Goal: Task Accomplishment & Management: Use online tool/utility

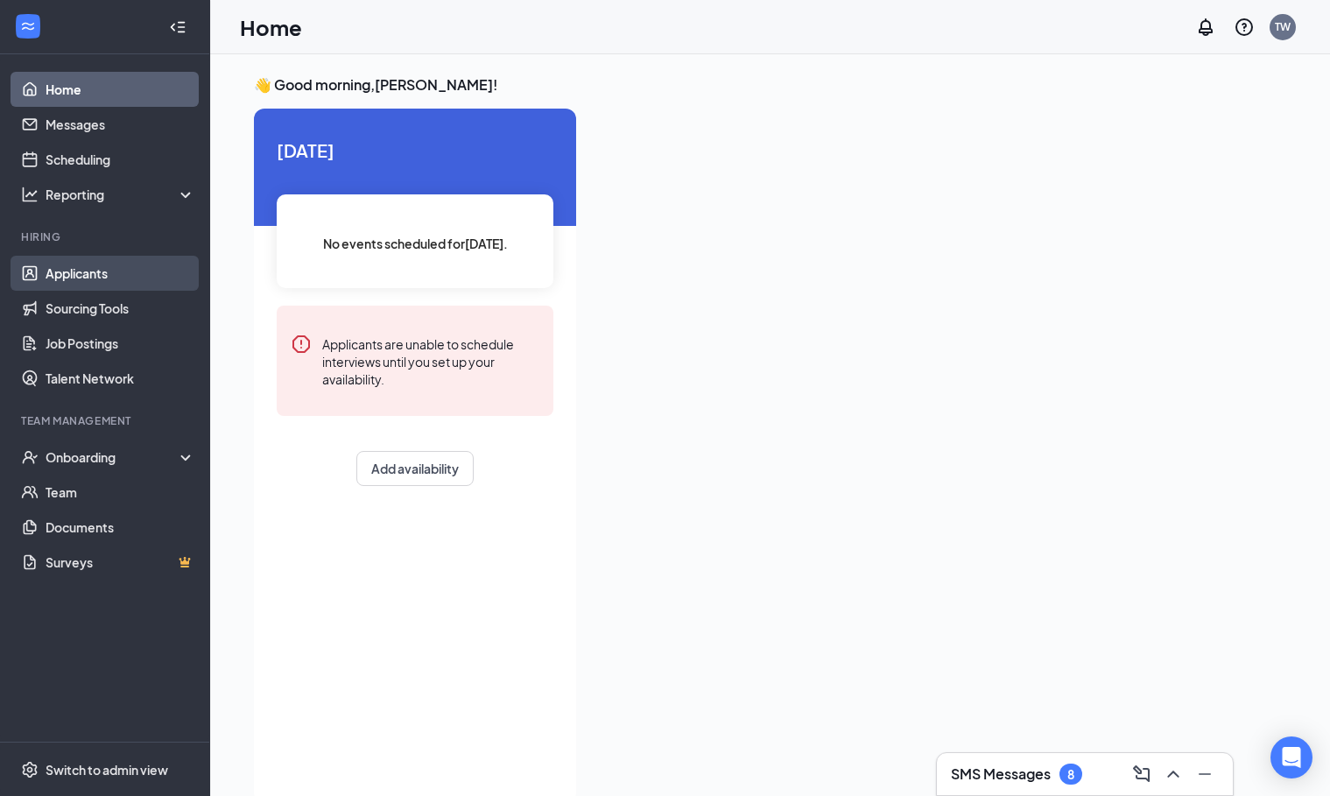
click at [106, 282] on link "Applicants" at bounding box center [121, 273] width 150 height 35
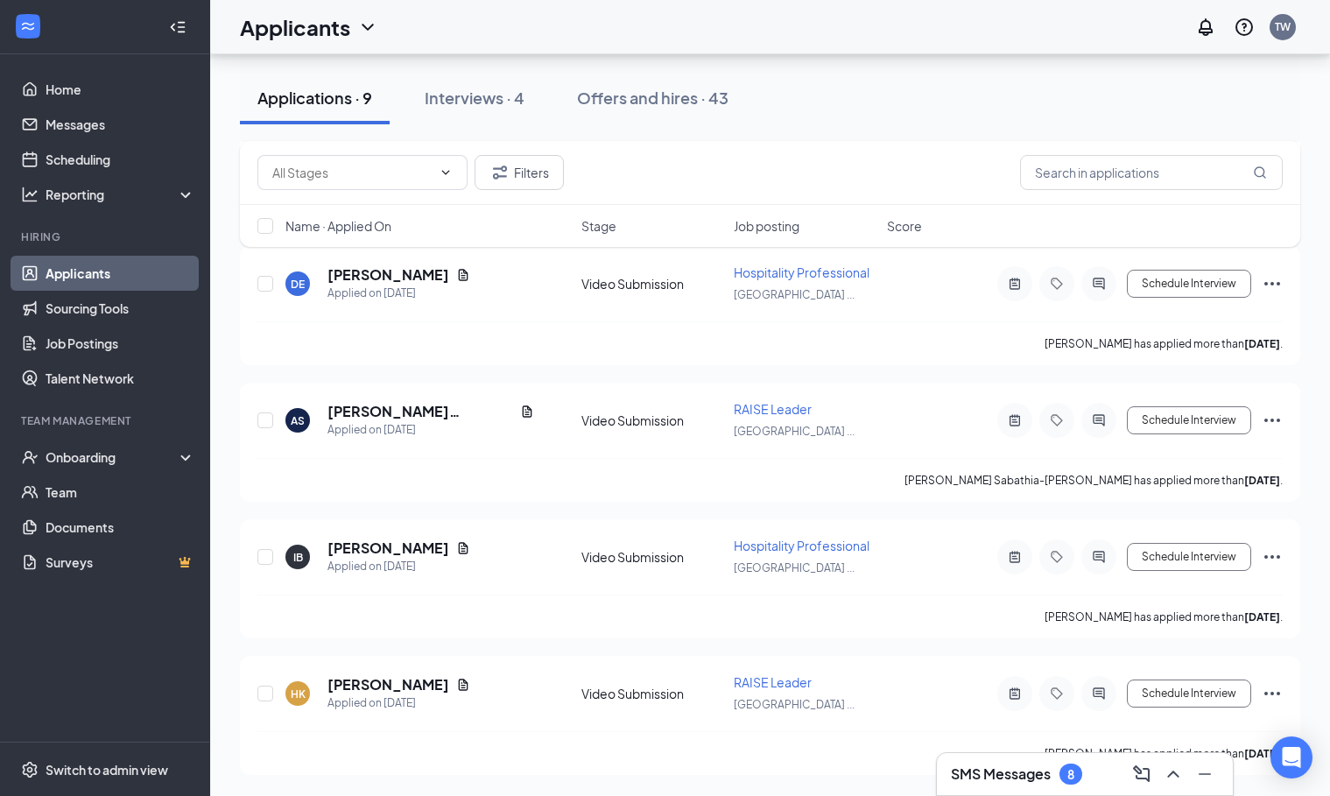
scroll to position [860, 0]
click at [459, 553] on icon "Document" at bounding box center [464, 547] width 10 height 11
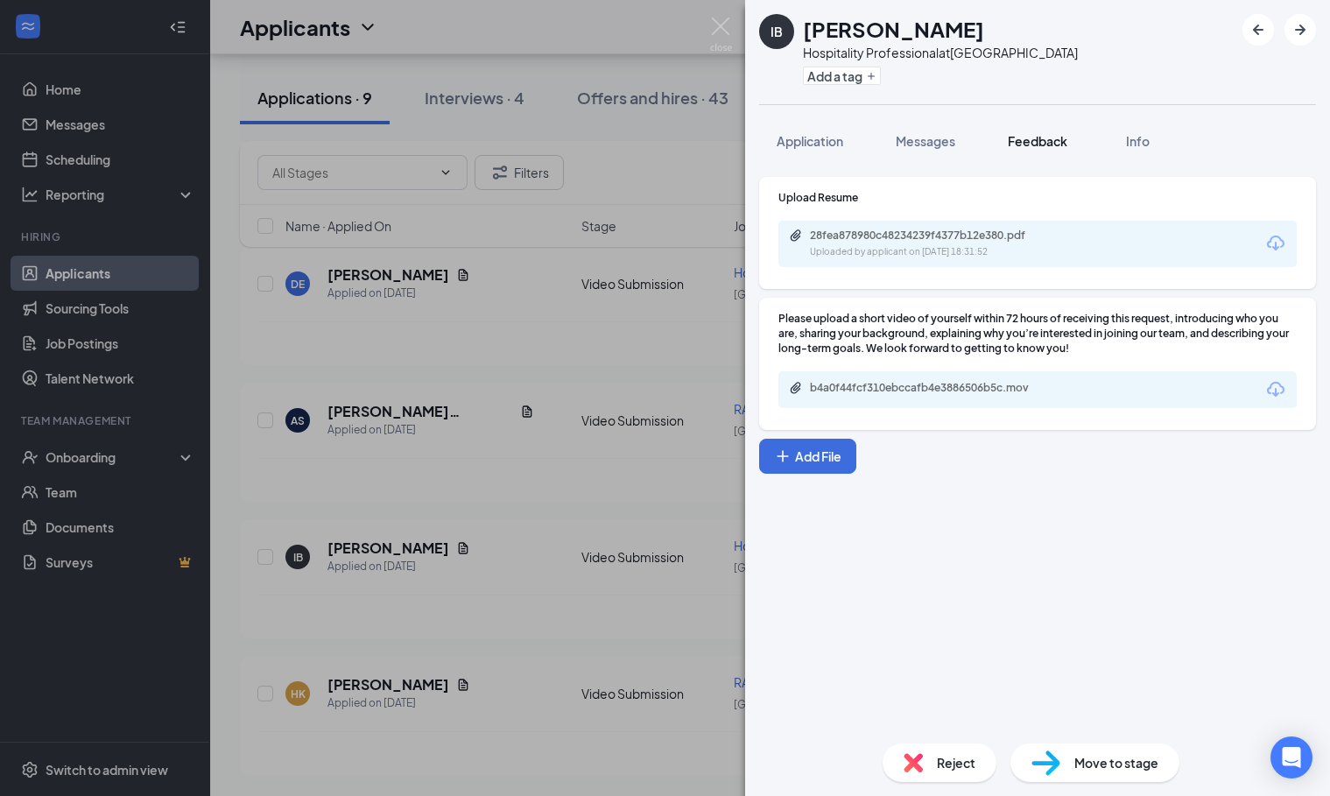
click at [1021, 161] on button "Feedback" at bounding box center [1037, 141] width 95 height 44
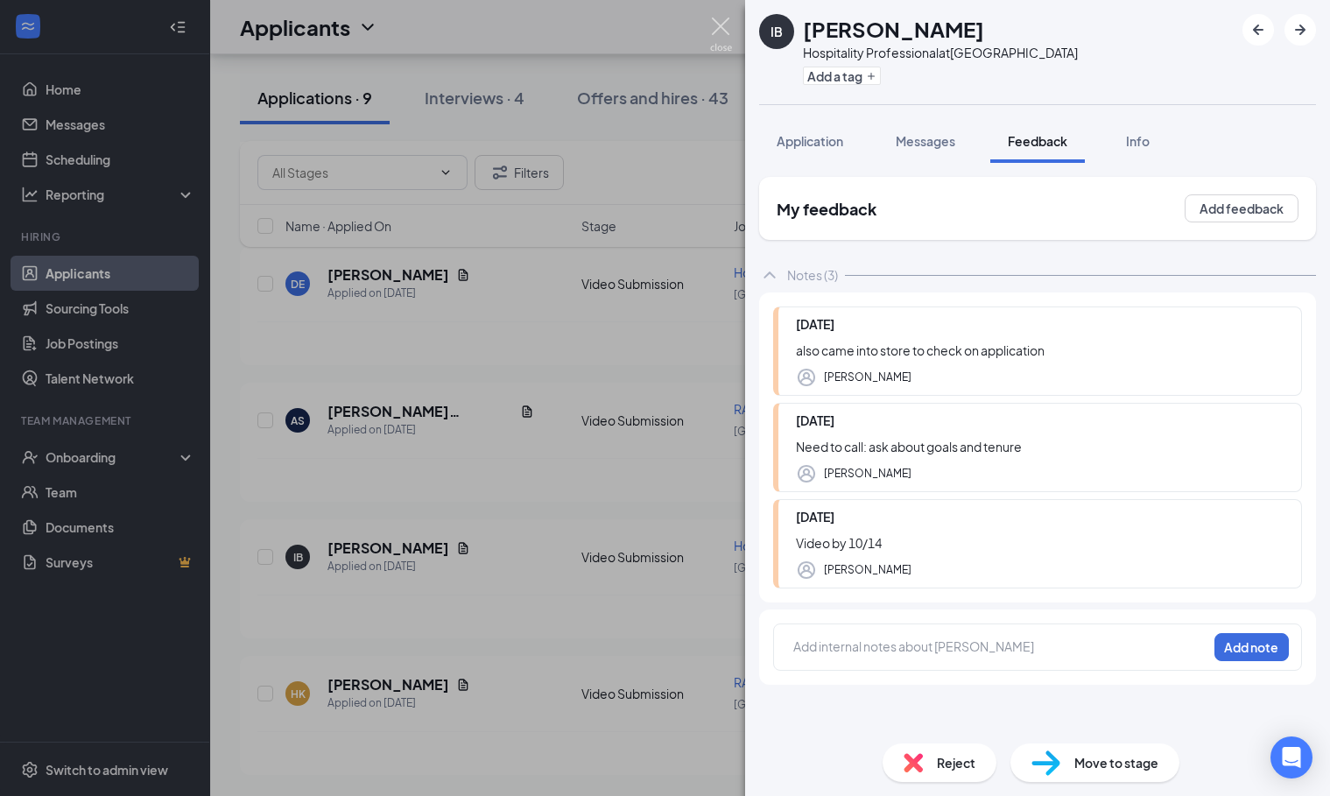
click at [720, 18] on img at bounding box center [721, 35] width 22 height 34
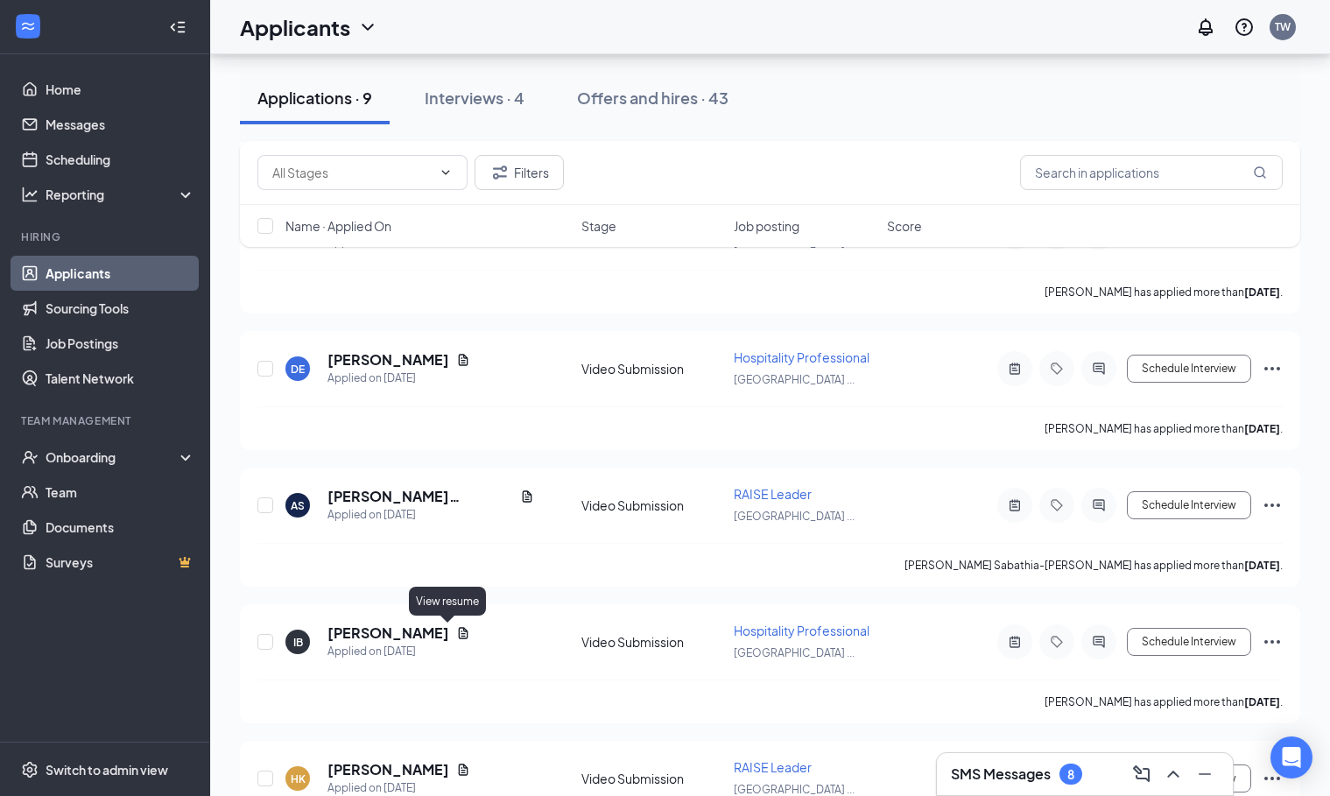
scroll to position [764, 0]
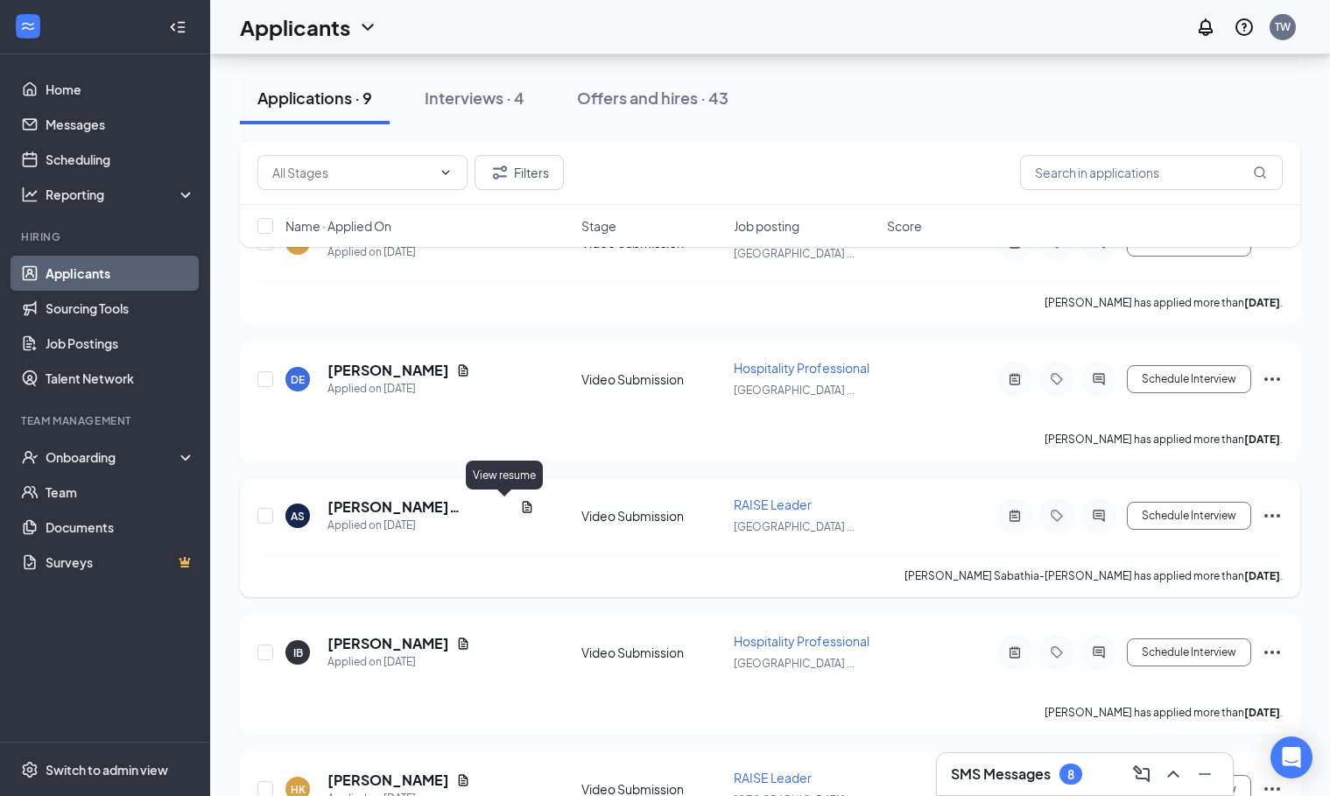
click at [522, 509] on icon "Document" at bounding box center [527, 506] width 10 height 11
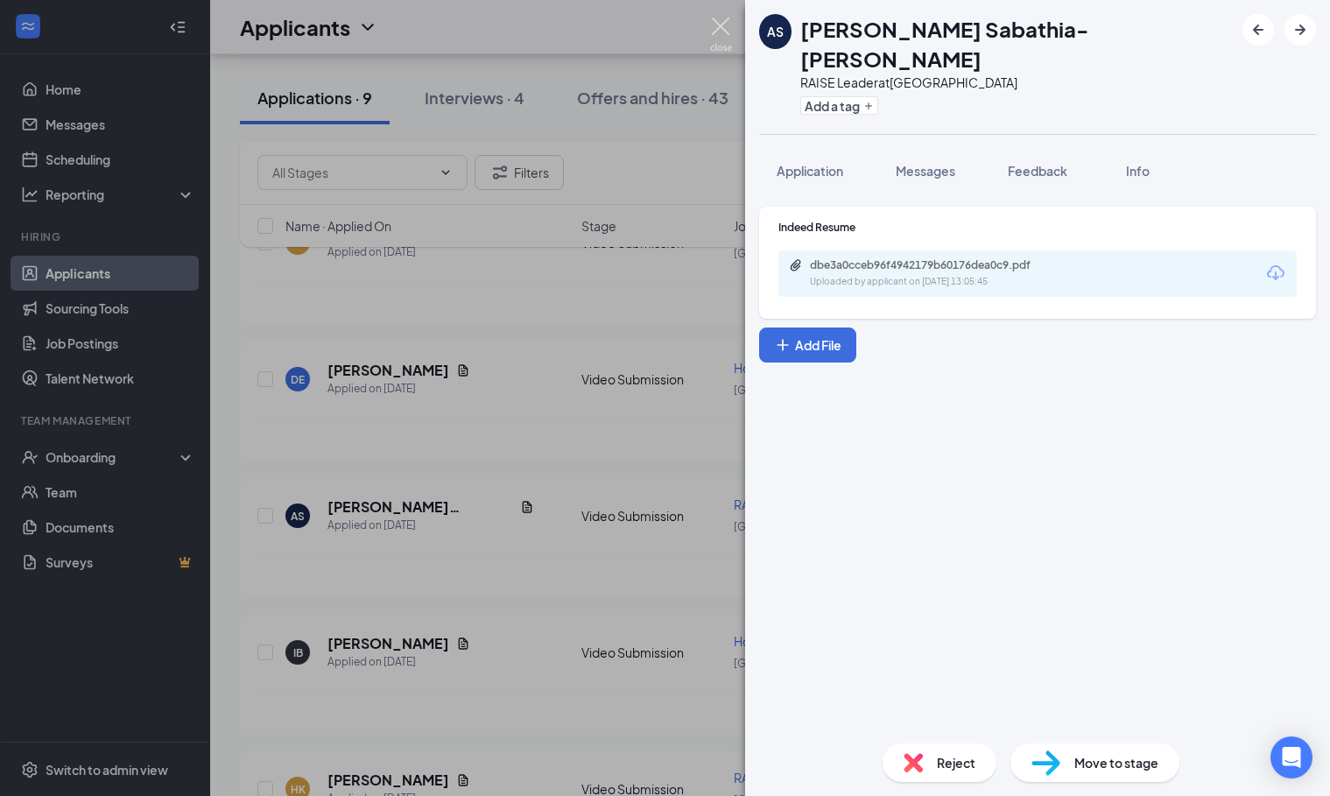
click at [720, 25] on img at bounding box center [721, 35] width 22 height 34
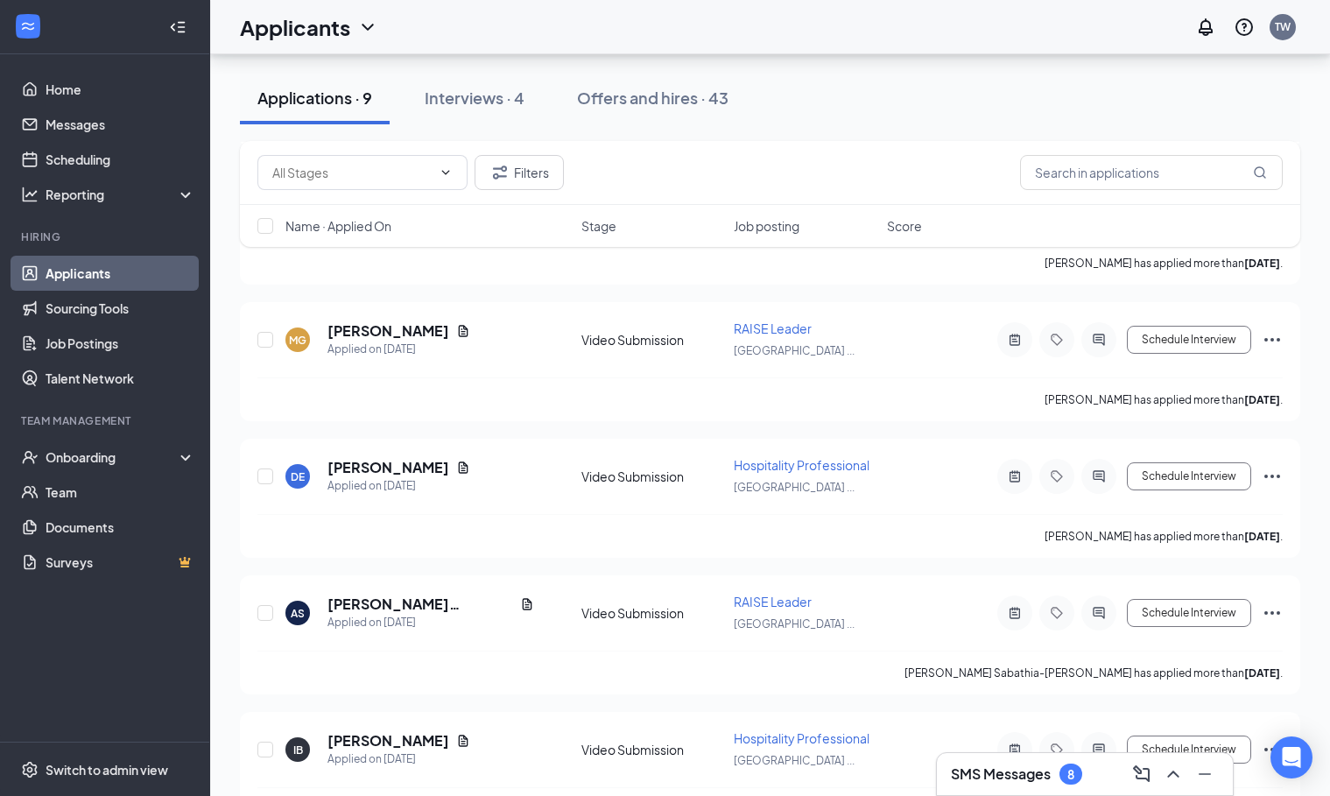
scroll to position [665, 0]
click at [459, 466] on icon "Document" at bounding box center [464, 468] width 10 height 11
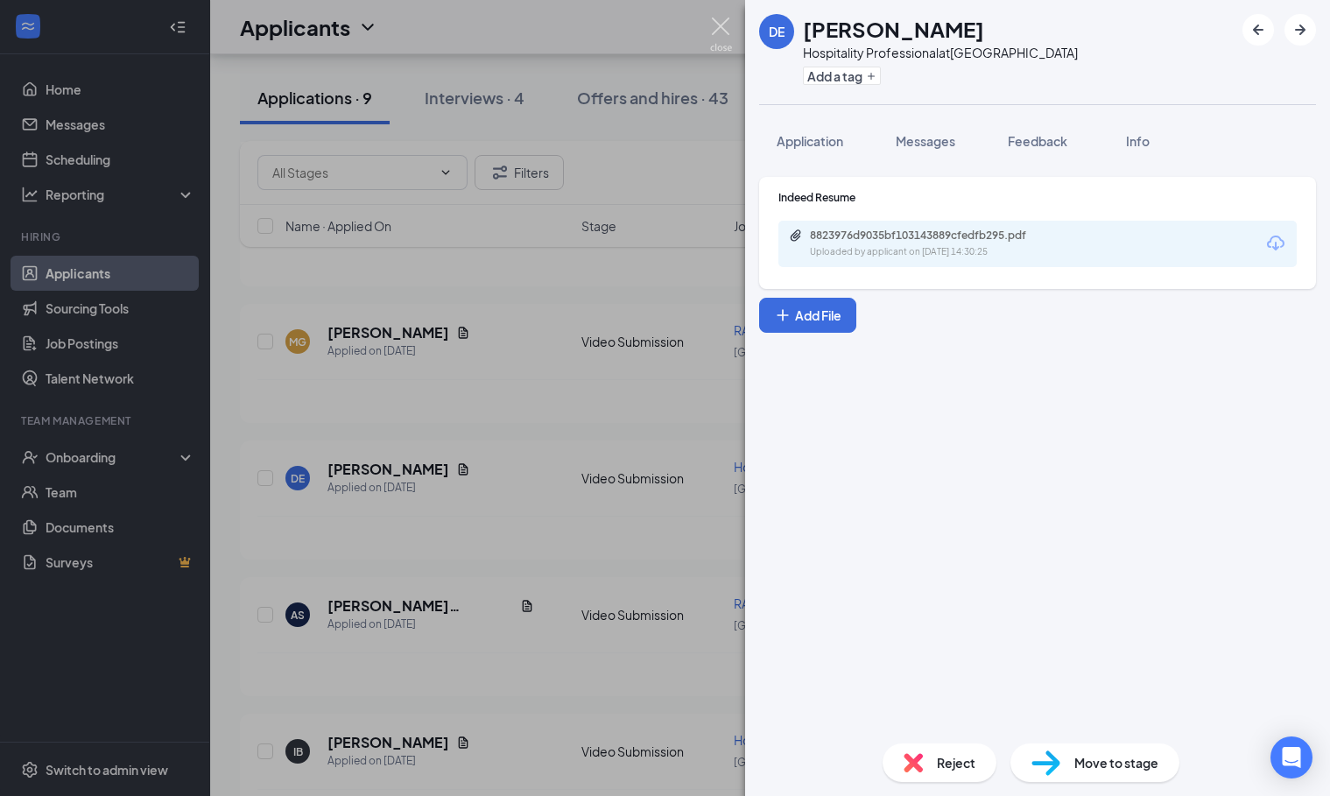
click at [722, 34] on img at bounding box center [721, 35] width 22 height 34
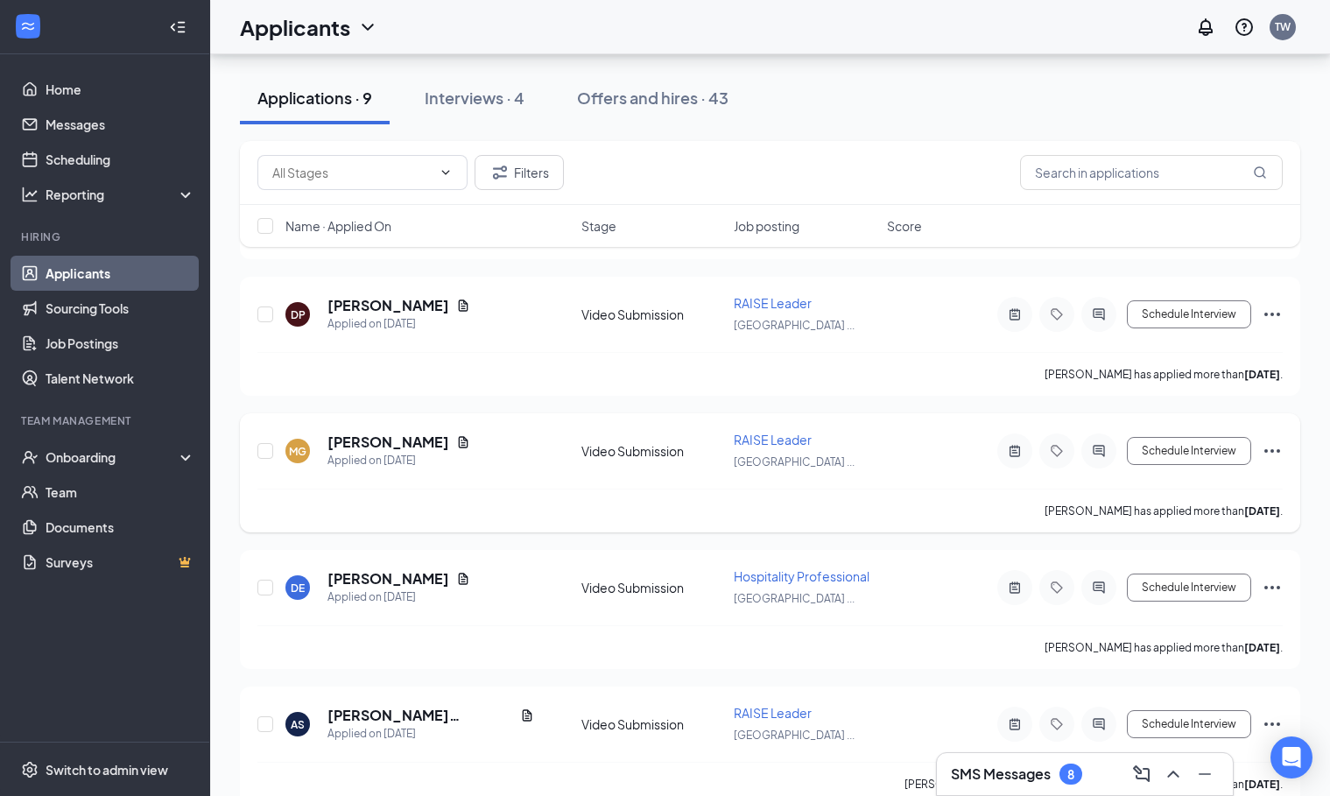
scroll to position [536, 0]
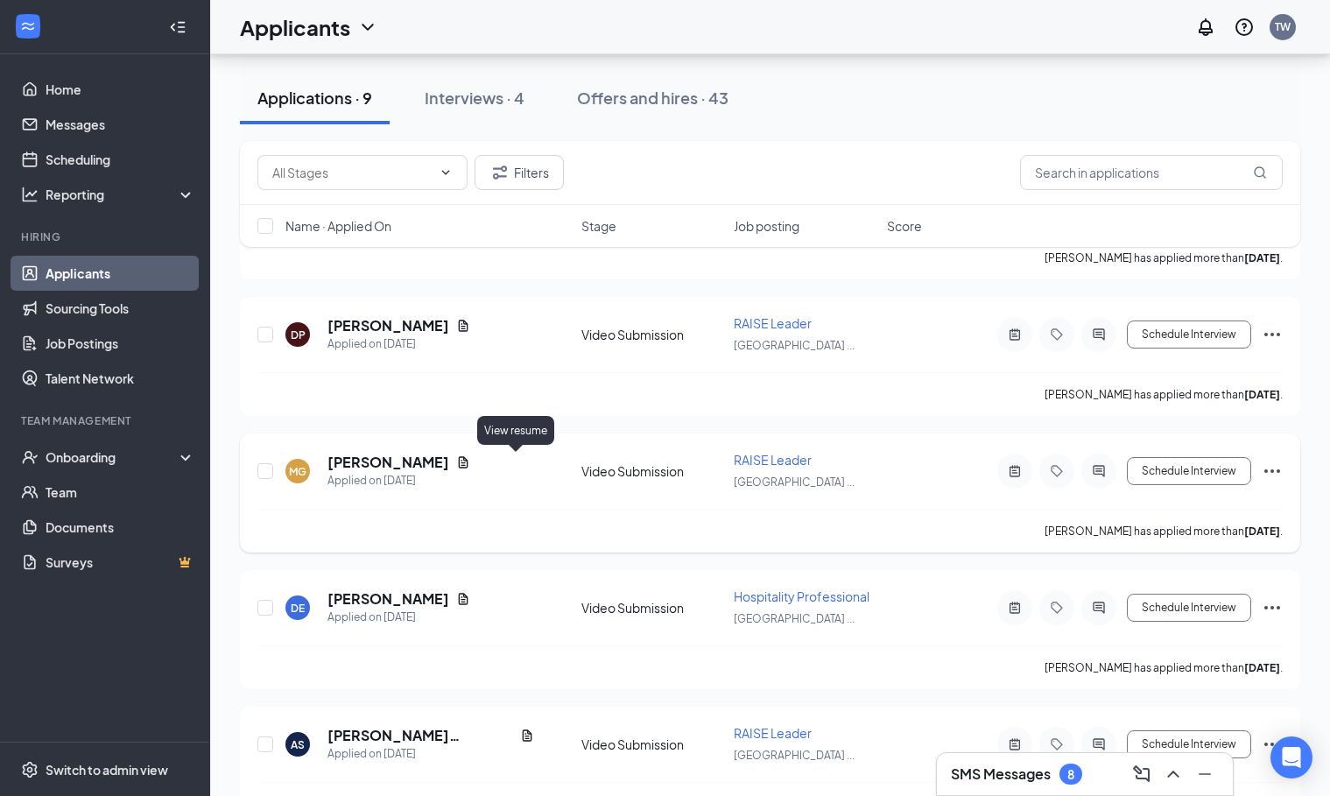
click at [470, 469] on div "[PERSON_NAME]" at bounding box center [398, 462] width 143 height 19
click at [470, 461] on icon "Document" at bounding box center [463, 462] width 14 height 14
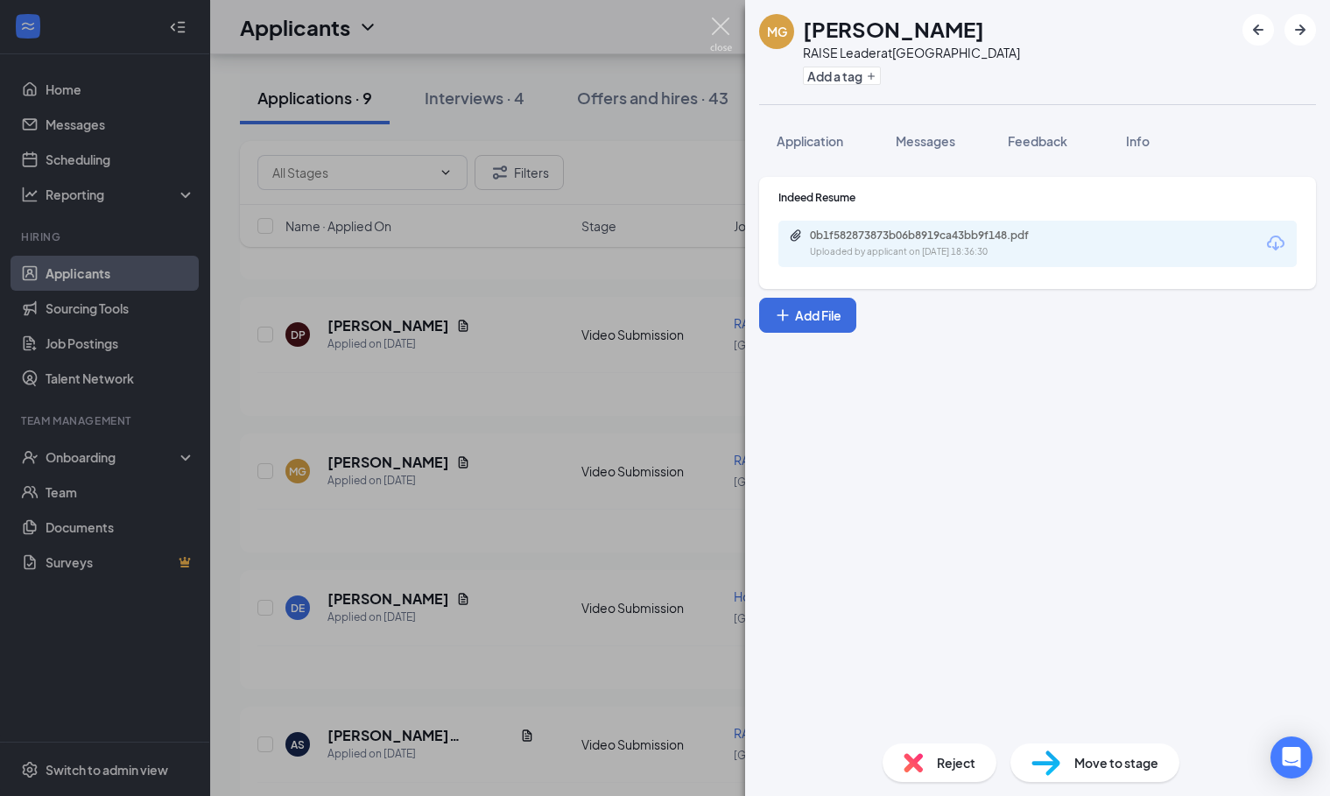
click at [726, 26] on img at bounding box center [721, 35] width 22 height 34
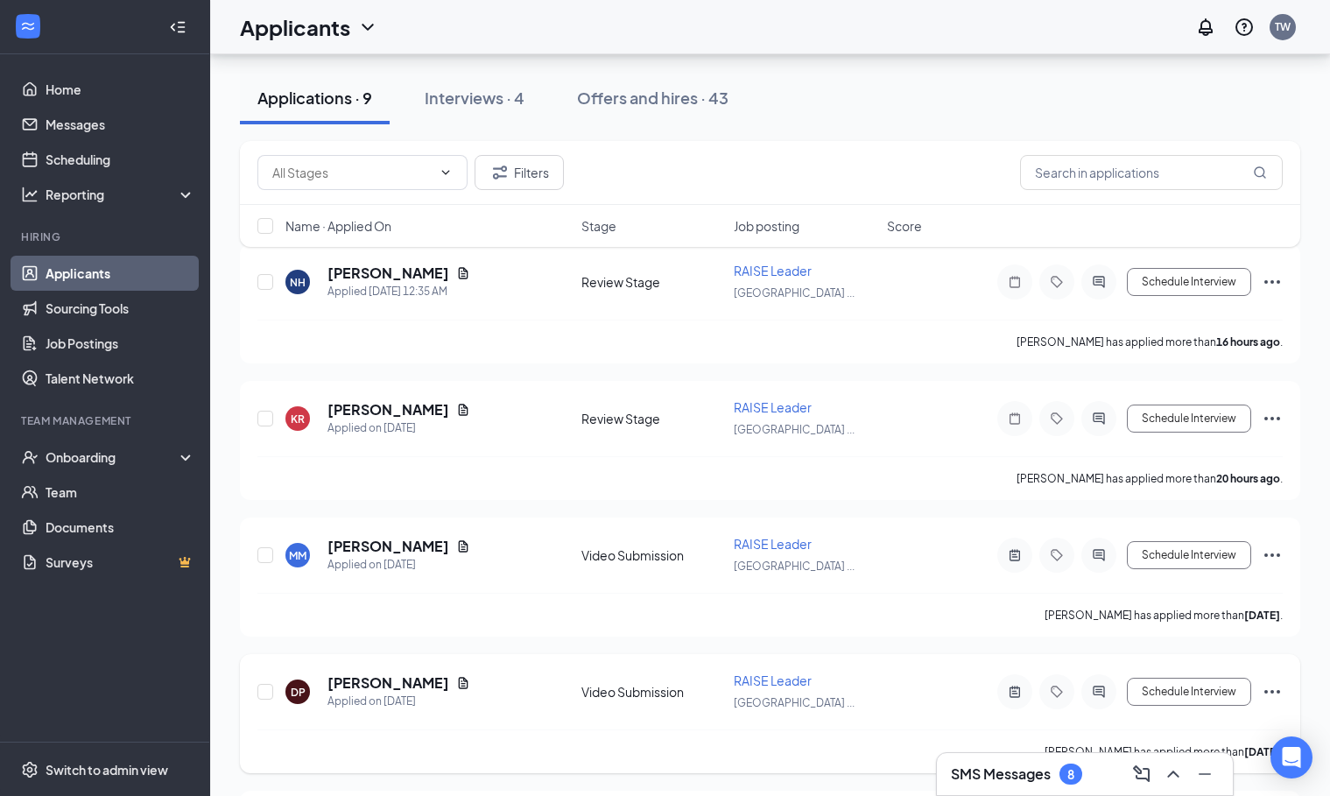
scroll to position [167, 0]
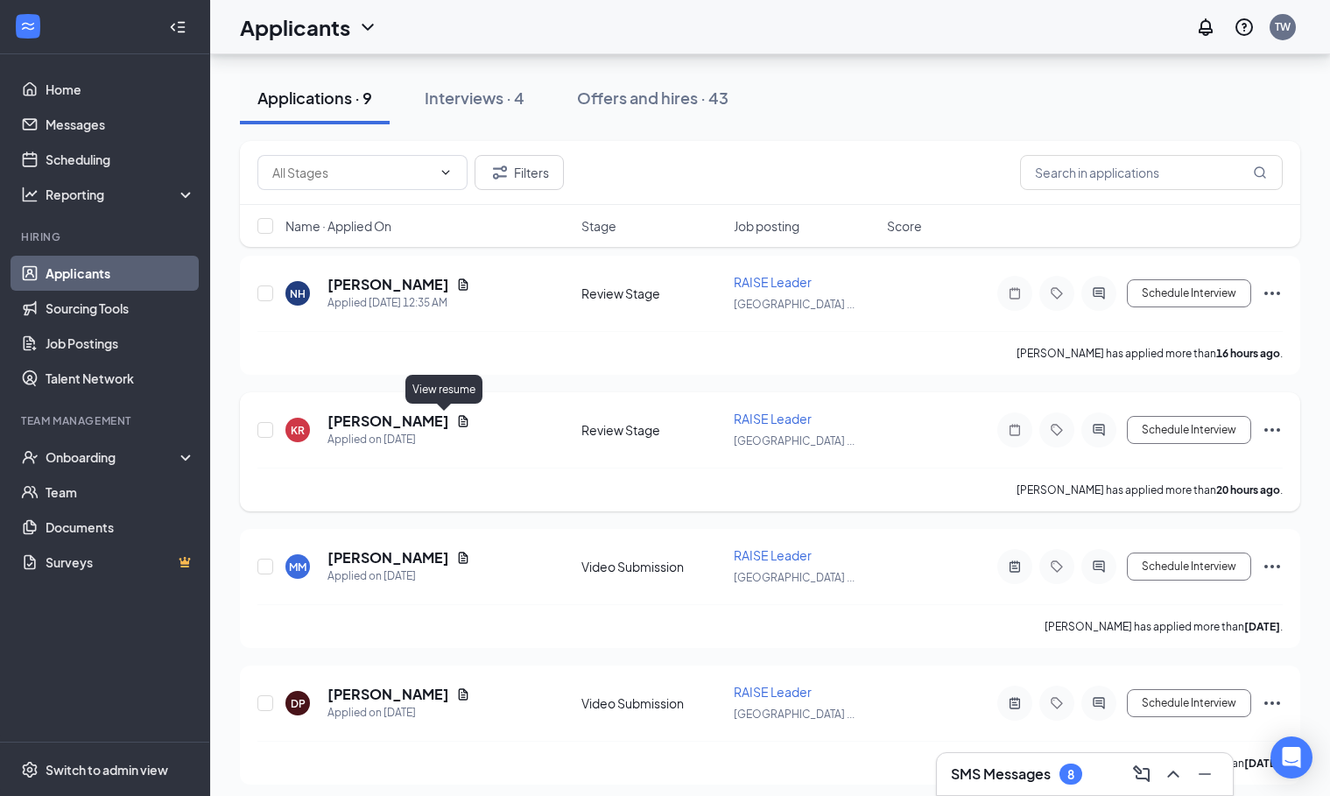
click at [459, 416] on icon "Document" at bounding box center [464, 420] width 10 height 11
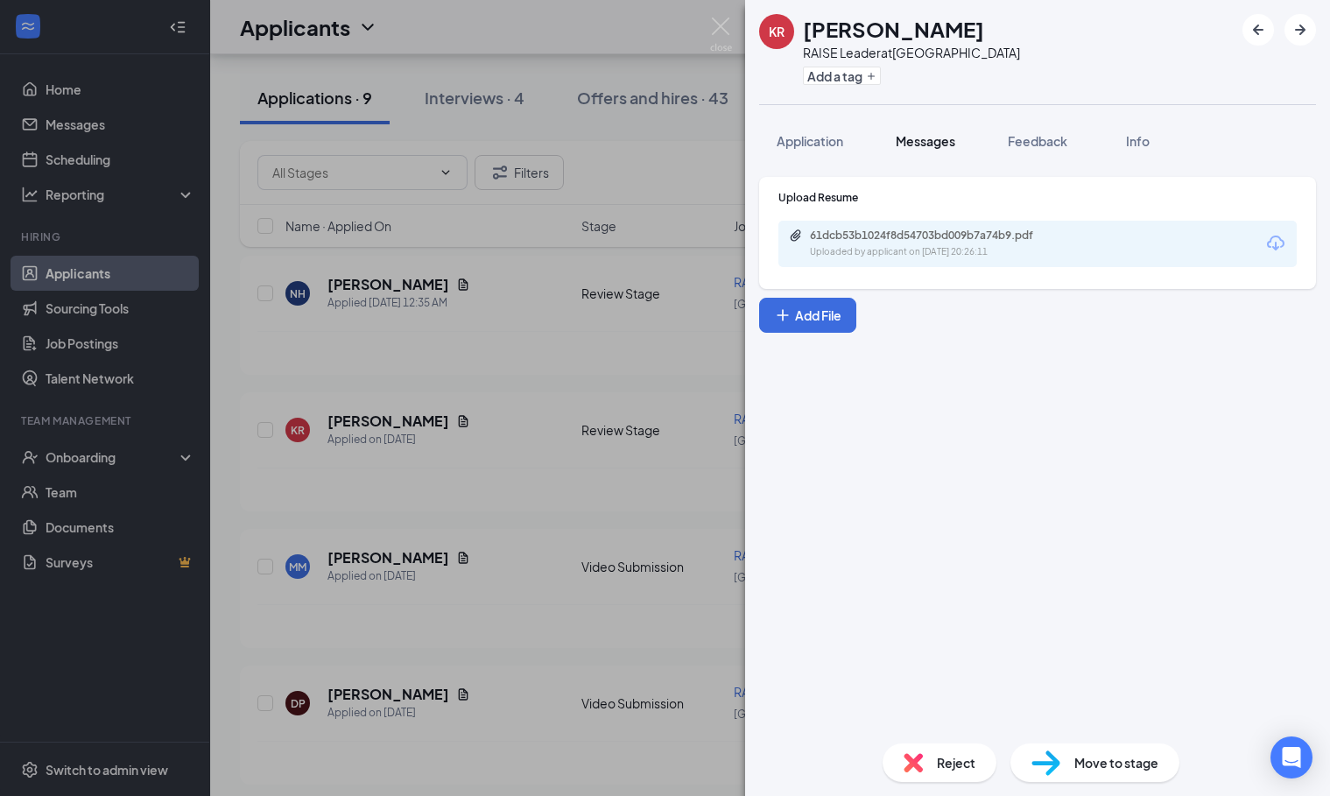
click at [924, 151] on button "Messages" at bounding box center [925, 141] width 95 height 44
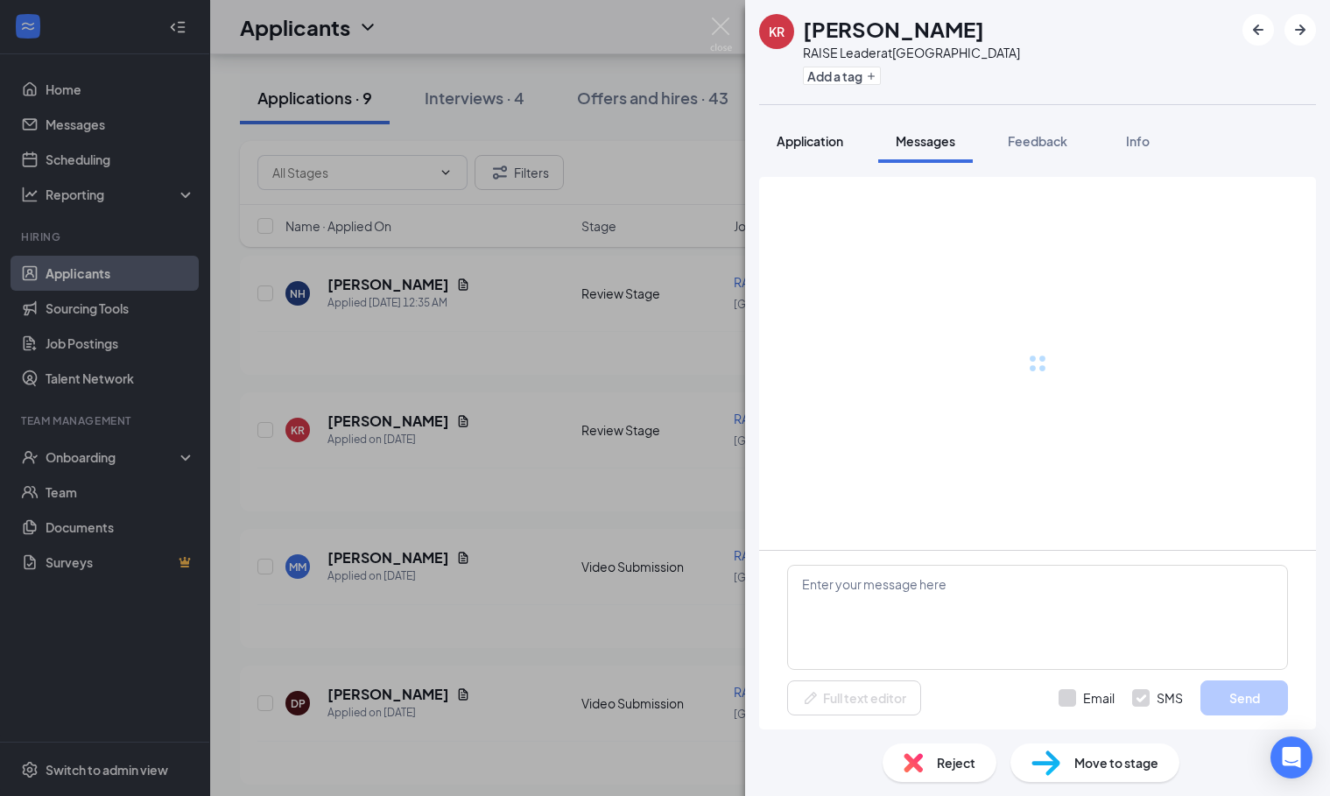
click at [794, 141] on span "Application" at bounding box center [809, 141] width 67 height 16
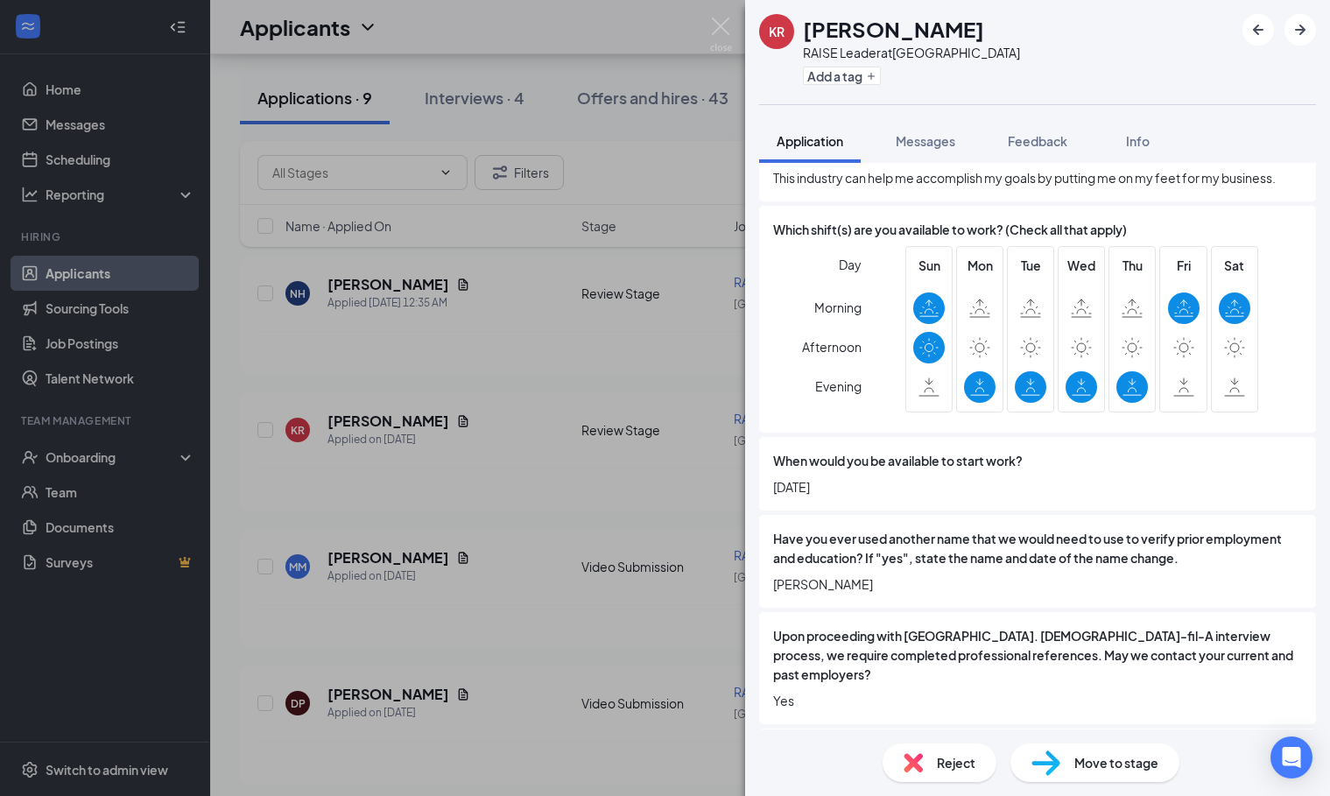
scroll to position [2222, 0]
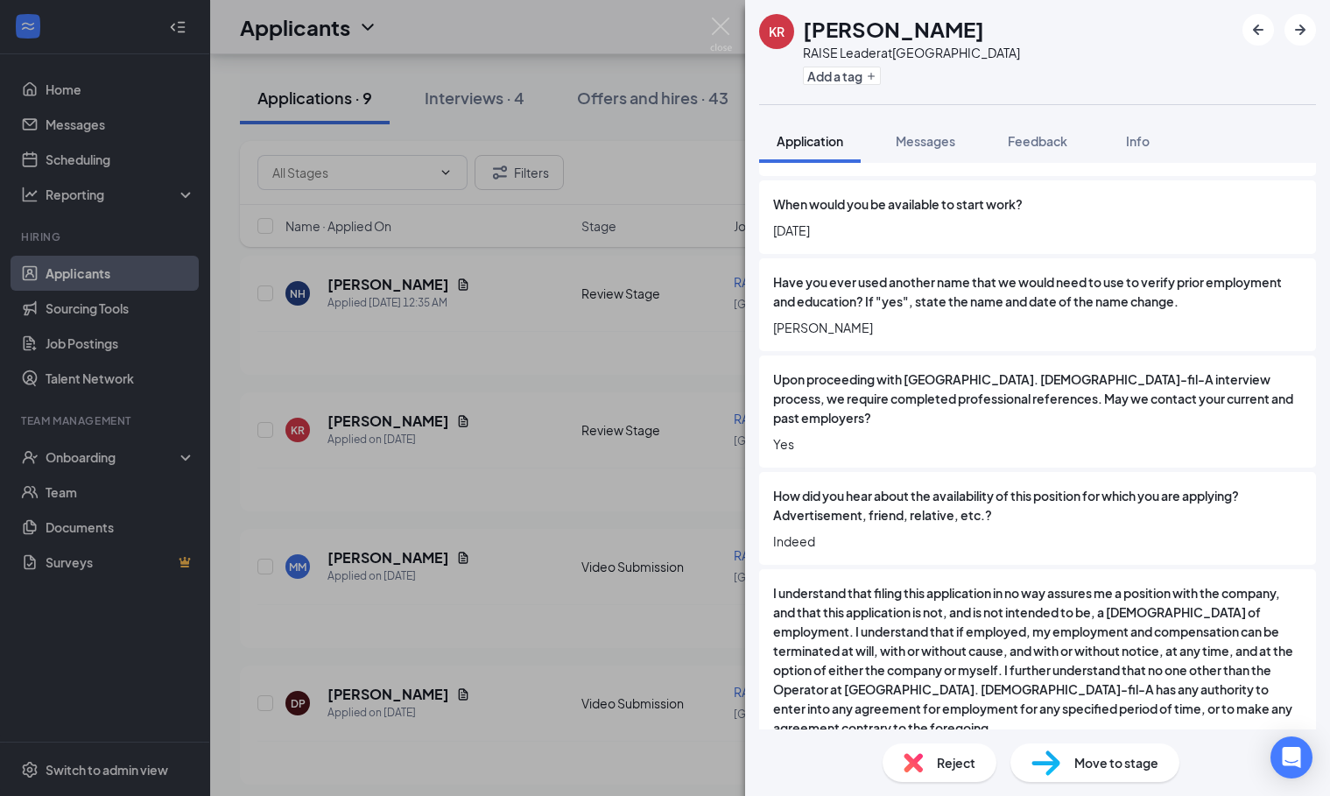
click at [685, 148] on div "KR [PERSON_NAME] RAISE Leader at [GEOGRAPHIC_DATA] Add a tag Application Messag…" at bounding box center [665, 398] width 1330 height 796
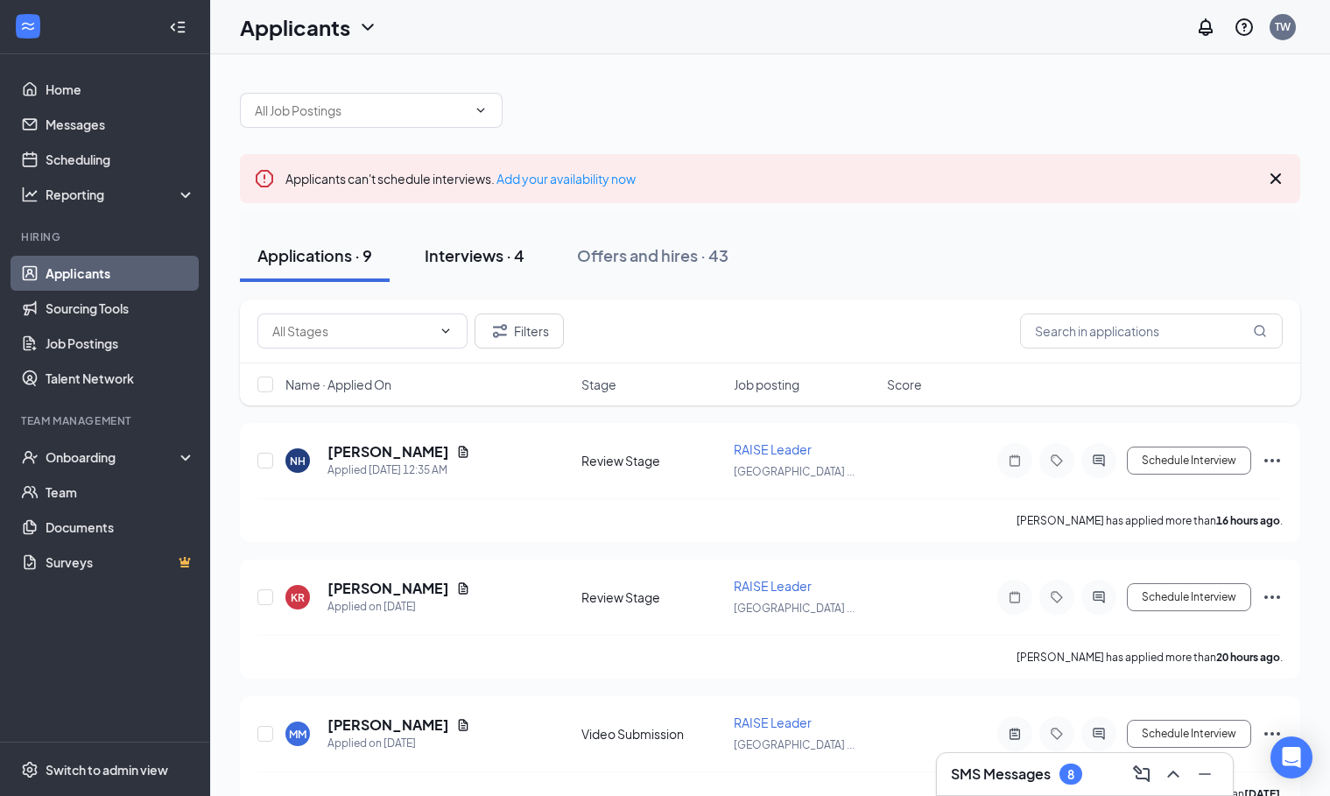
click at [519, 263] on div "Interviews · 4" at bounding box center [475, 255] width 100 height 22
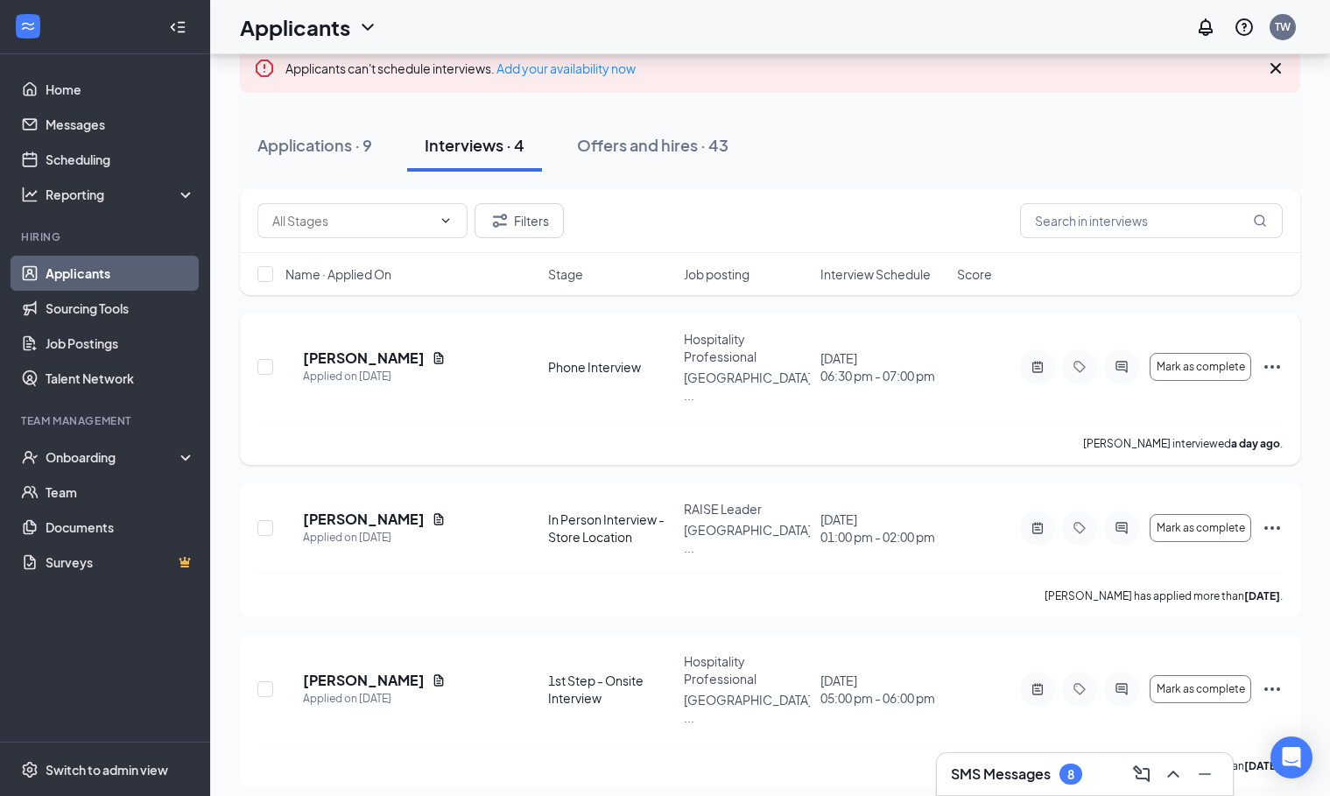
scroll to position [119, 0]
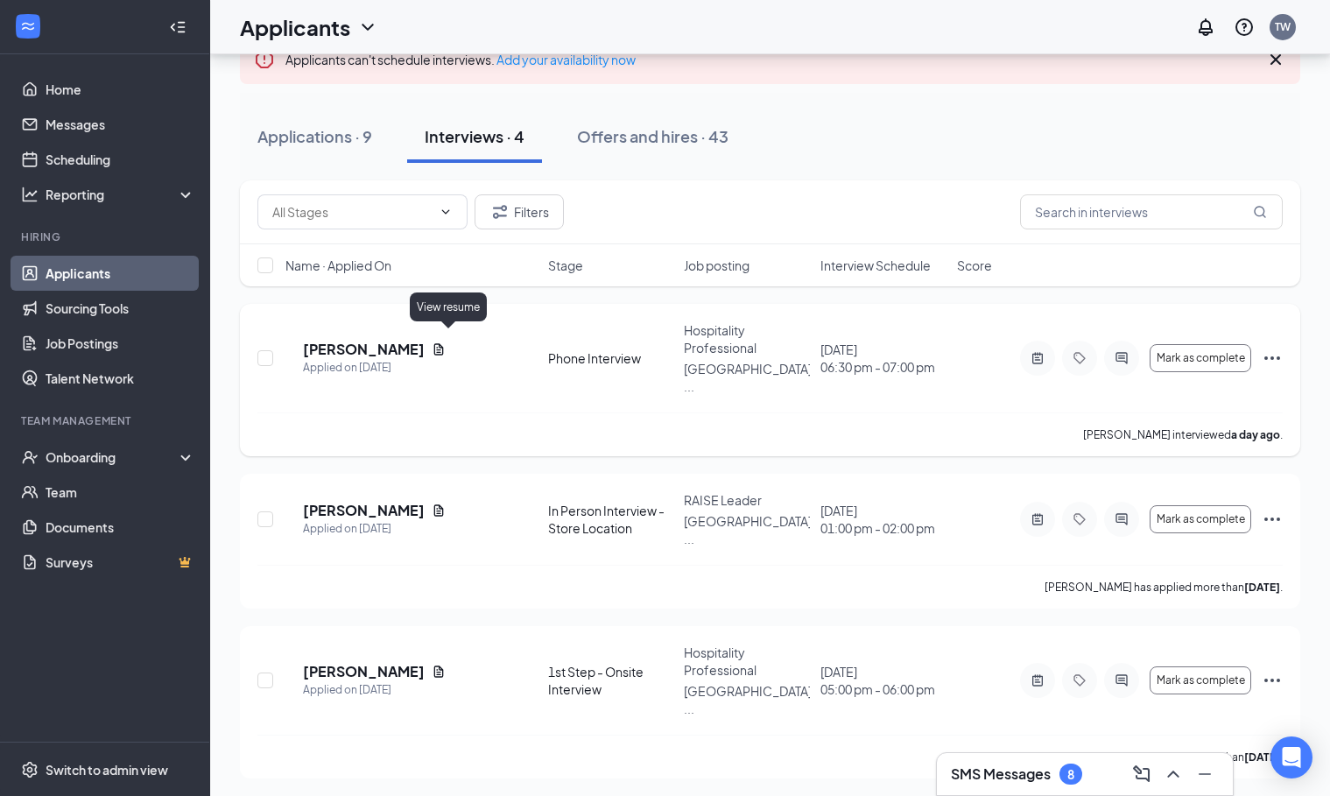
click at [446, 343] on icon "Document" at bounding box center [439, 349] width 14 height 14
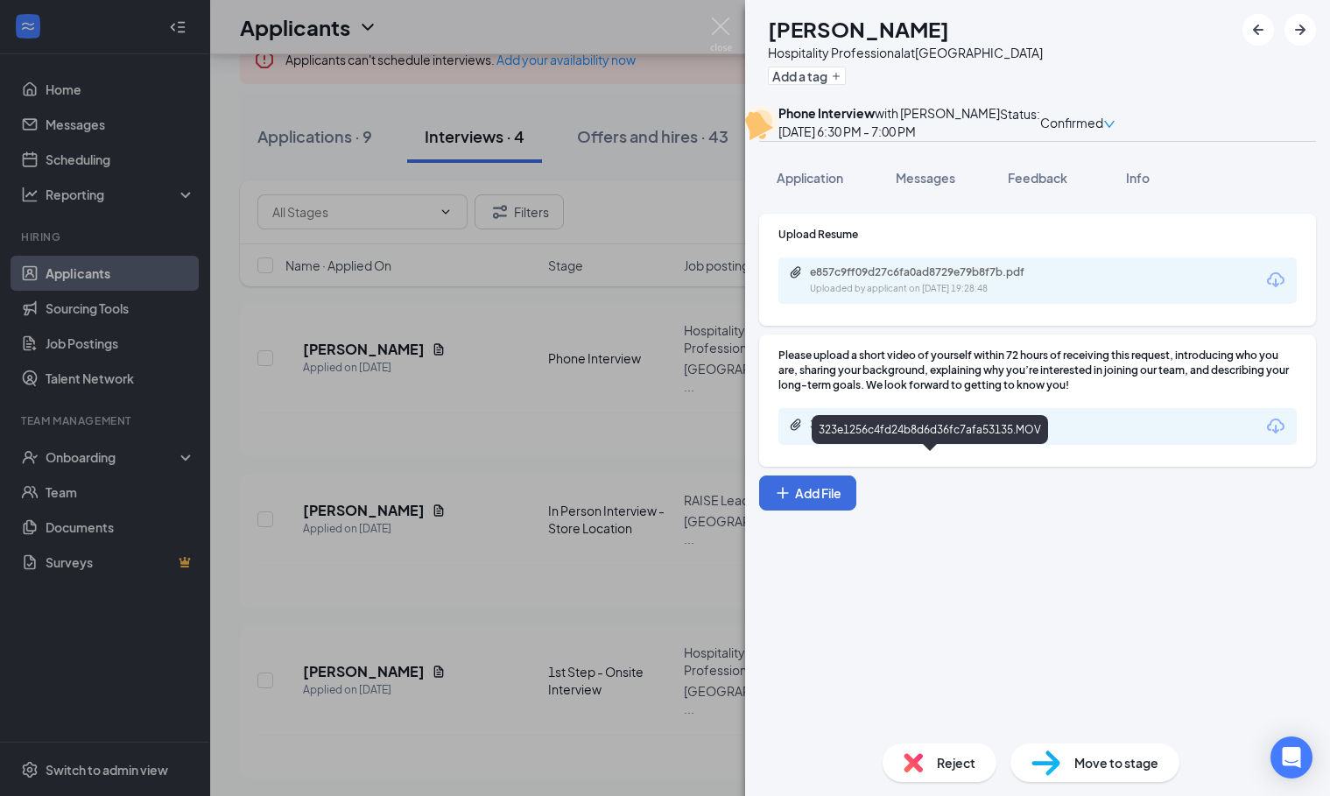
click at [847, 432] on div "323e1256c4fd24b8d6d36fc7afa53135.MOV" at bounding box center [932, 425] width 245 height 14
click at [589, 307] on div "[PERSON_NAME] [PERSON_NAME] Hospitality Professional at [GEOGRAPHIC_DATA] Add a…" at bounding box center [665, 398] width 1330 height 796
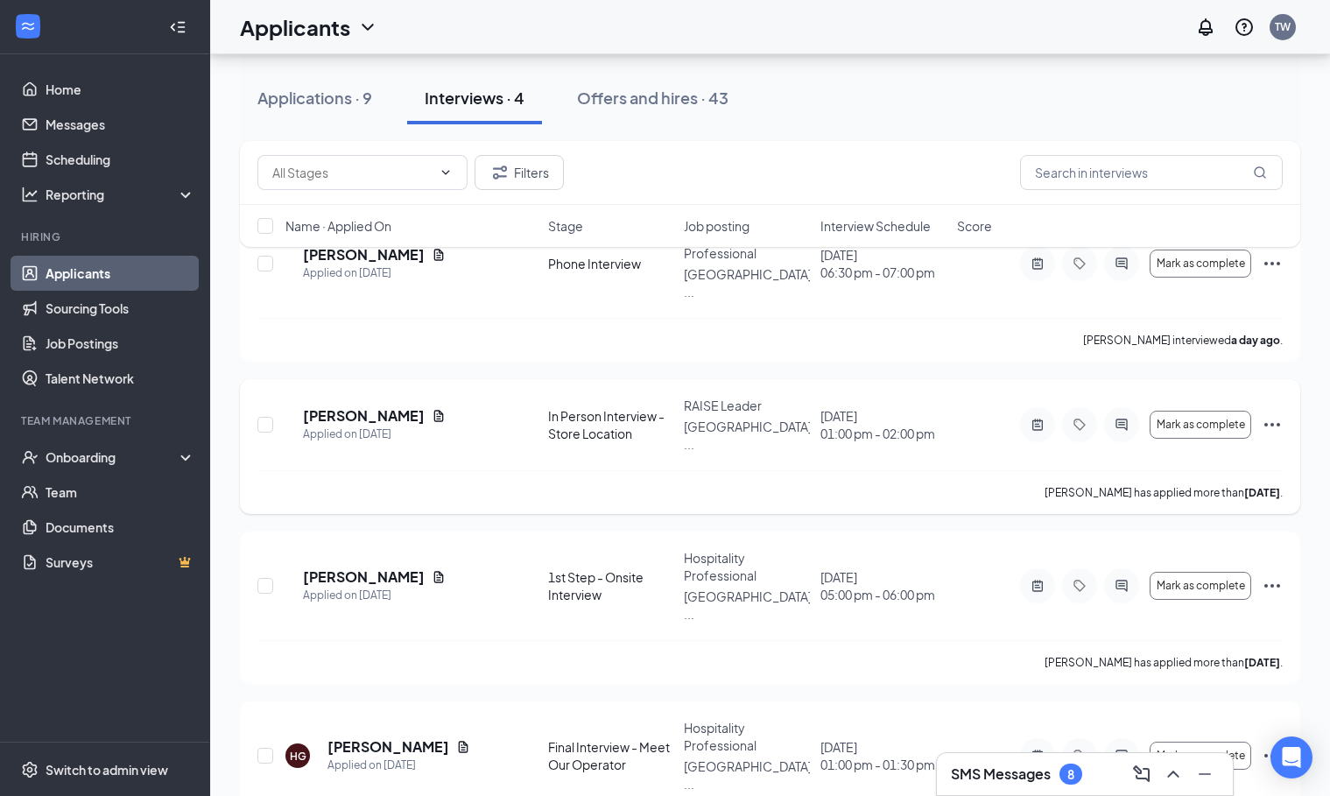
scroll to position [213, 0]
click at [437, 410] on icon "Document" at bounding box center [439, 417] width 14 height 14
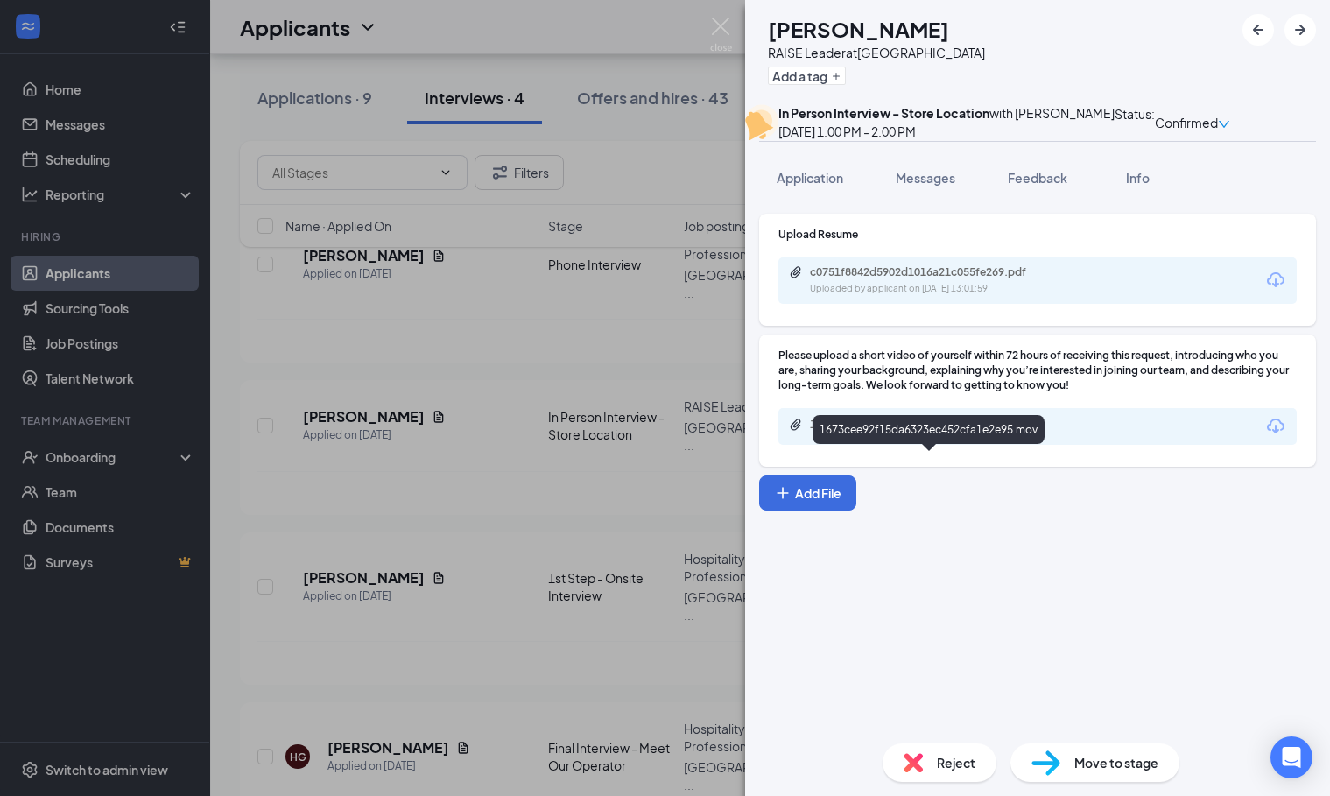
click at [843, 432] on div "1673cee92f15da6323ec452cfa1e2e95.mov" at bounding box center [932, 425] width 245 height 14
click at [449, 508] on div "[PERSON_NAME] RAISE Leader at [GEOGRAPHIC_DATA] Add a tag In Person Interview -…" at bounding box center [665, 398] width 1330 height 796
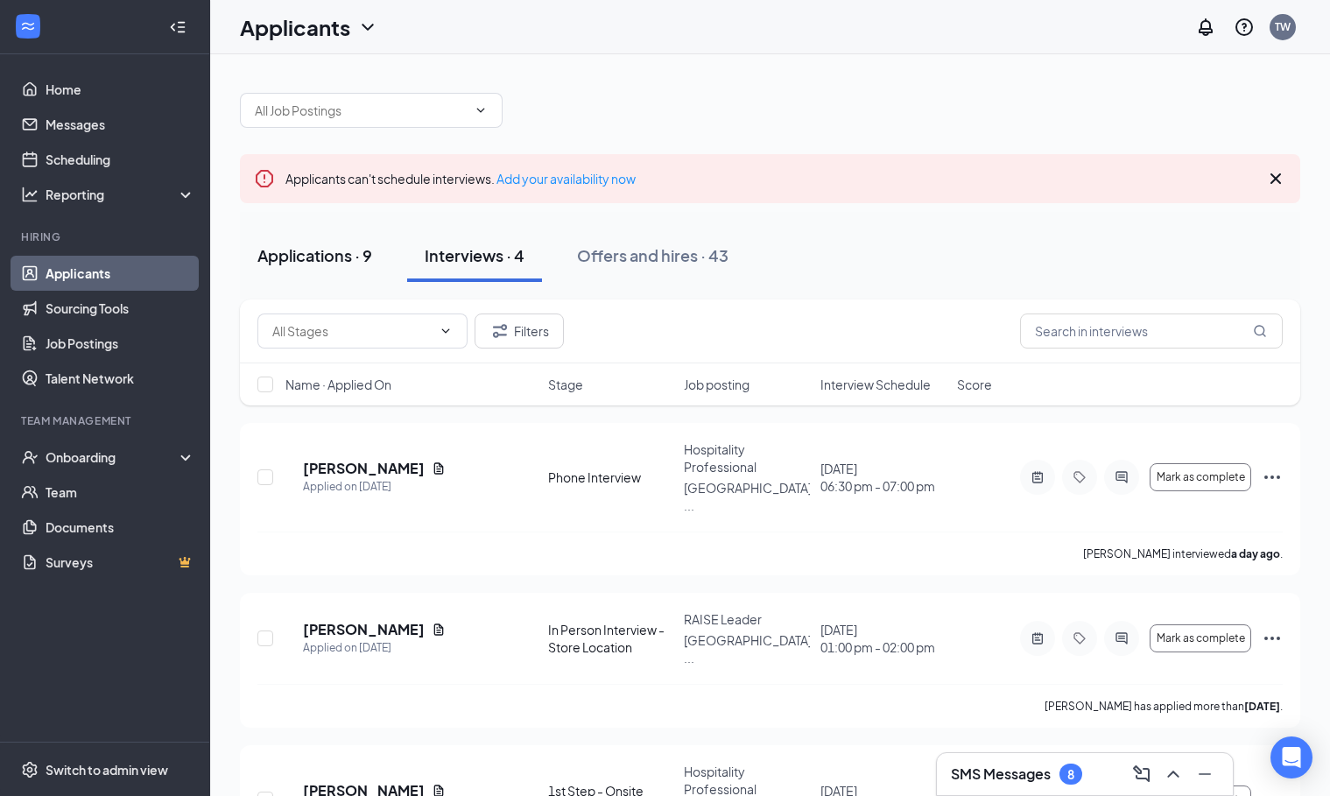
click at [367, 277] on button "Applications · 9" at bounding box center [315, 255] width 150 height 53
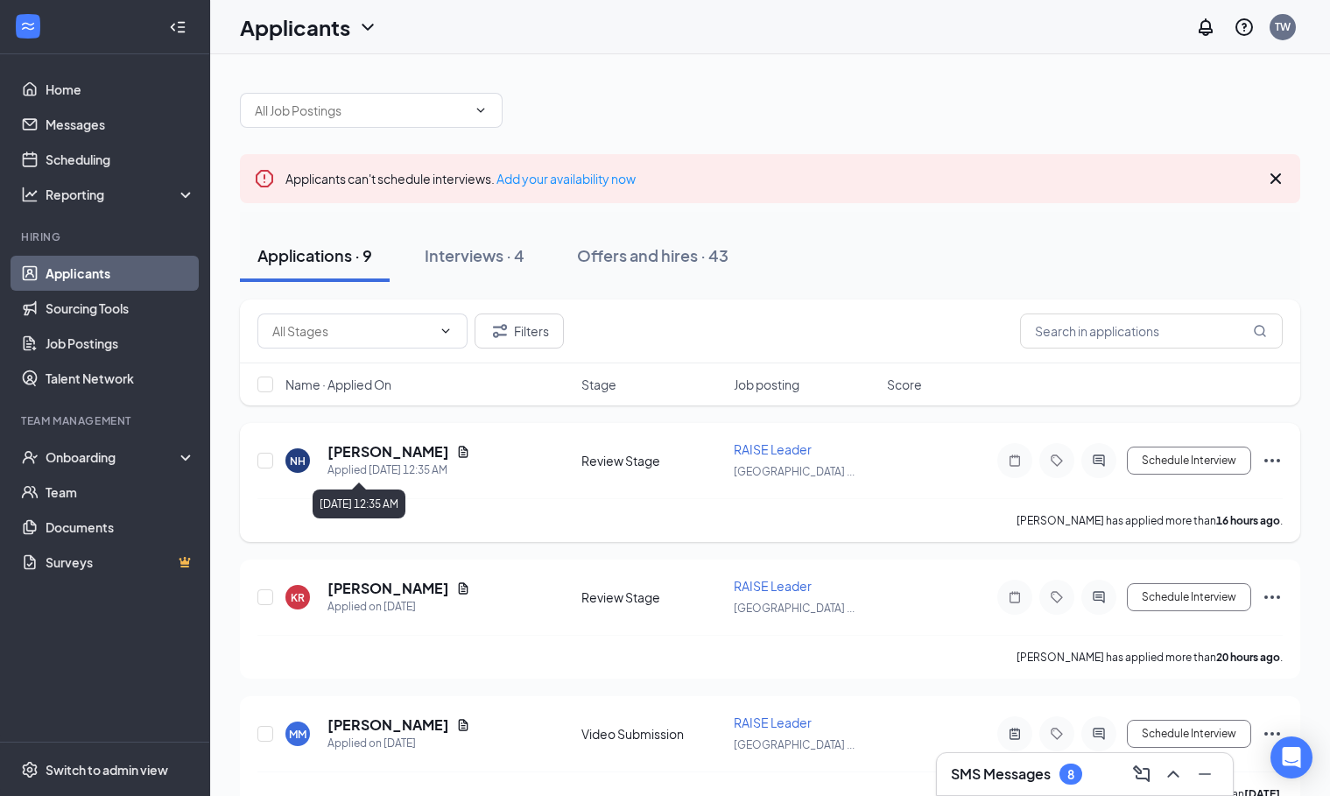
click at [434, 463] on div "Applied [DATE] 12:35 AM" at bounding box center [398, 470] width 143 height 18
click at [459, 454] on icon "Document" at bounding box center [464, 451] width 10 height 11
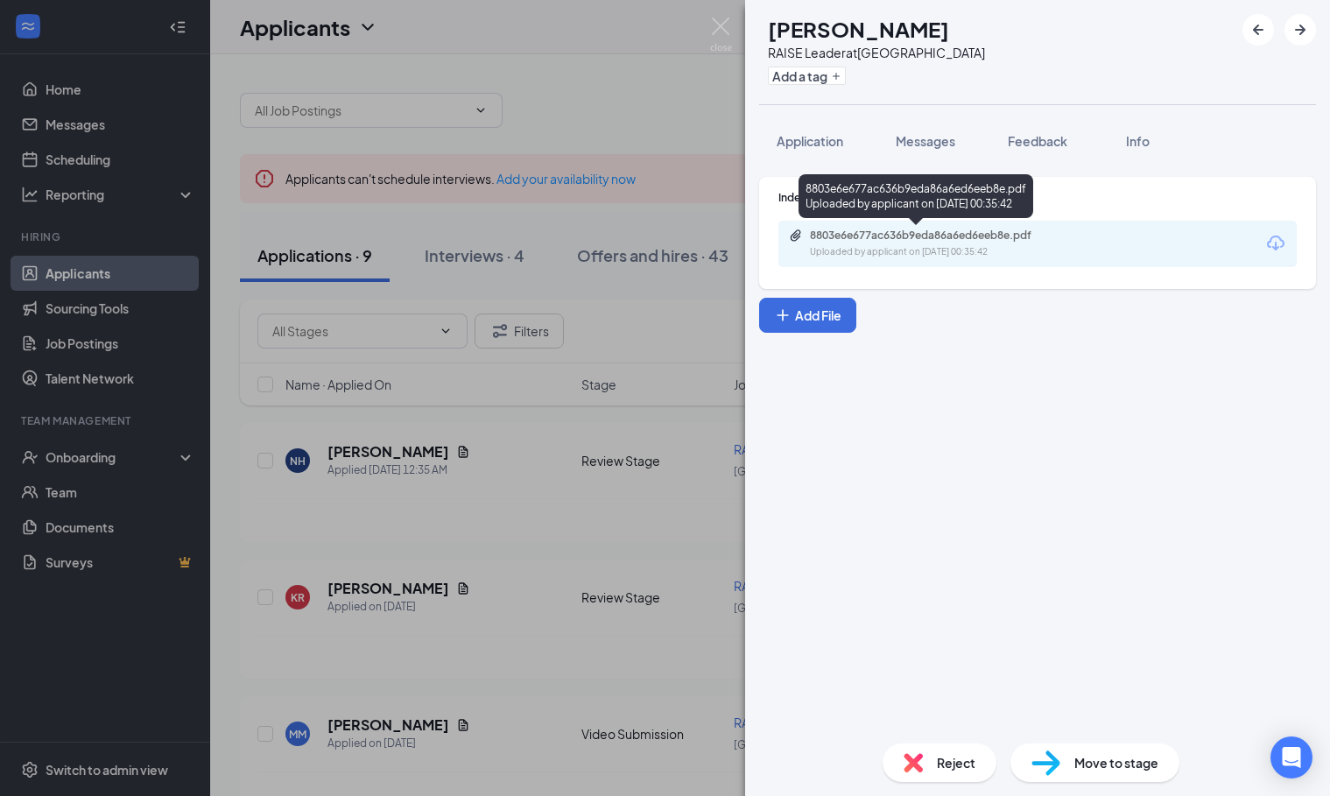
click at [834, 247] on div "Uploaded by applicant on [DATE] 00:35:42" at bounding box center [941, 252] width 263 height 14
click at [719, 36] on img at bounding box center [721, 35] width 22 height 34
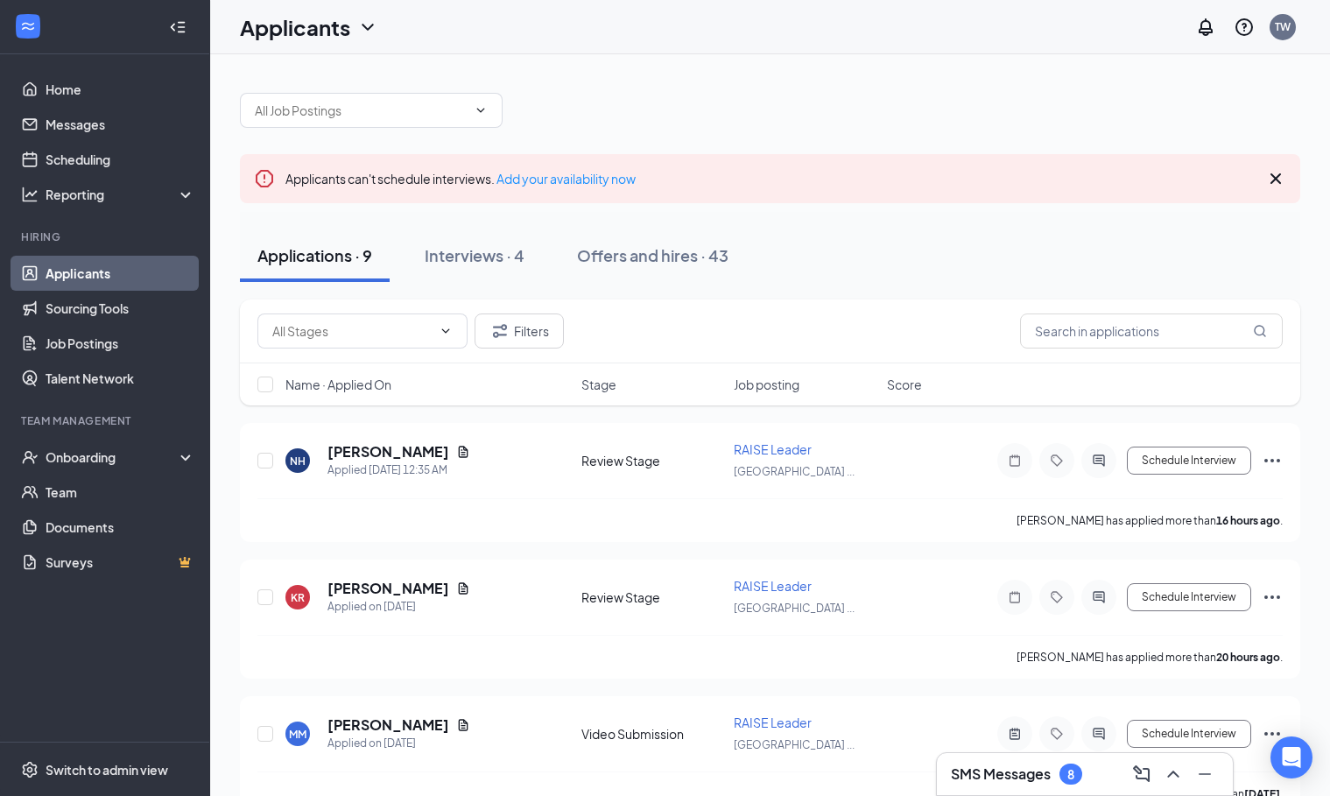
click at [719, 36] on div "Applicants TW" at bounding box center [770, 27] width 1120 height 54
